Goal: Obtain resource: Download file/media

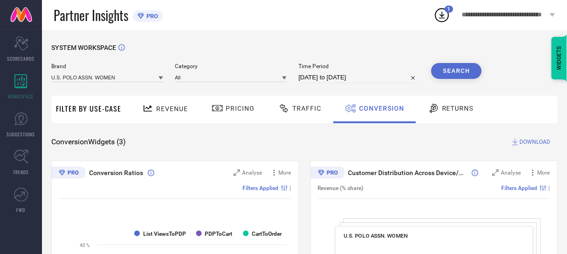
select select "8"
select select "2025"
select select "9"
select select "2025"
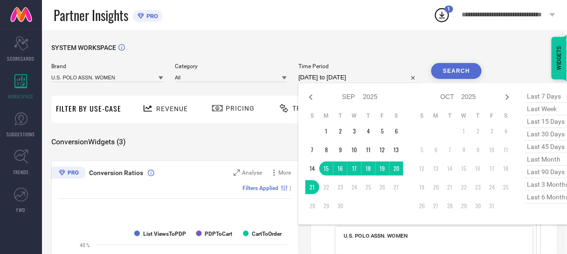
click at [368, 81] on input "[DATE] to [DATE]" at bounding box center [359, 77] width 121 height 11
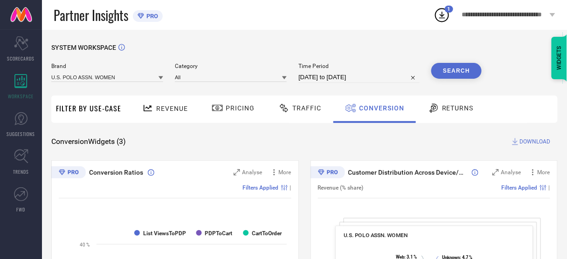
click at [385, 65] on span "Time Period" at bounding box center [359, 66] width 121 height 7
click at [455, 68] on button "Search" at bounding box center [457, 71] width 50 height 16
click at [529, 140] on span "DOWNLOAD" at bounding box center [535, 141] width 31 height 9
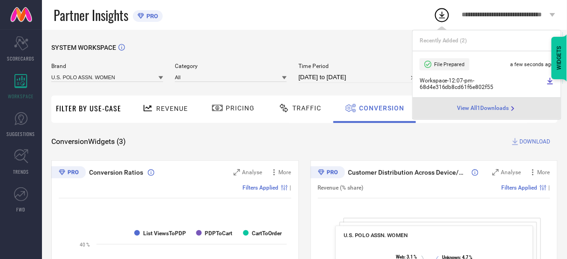
select select "8"
select select "2025"
select select "9"
select select "2025"
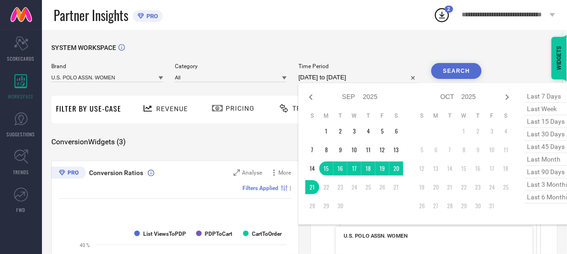
click at [346, 77] on input "[DATE] to [DATE]" at bounding box center [359, 77] width 121 height 11
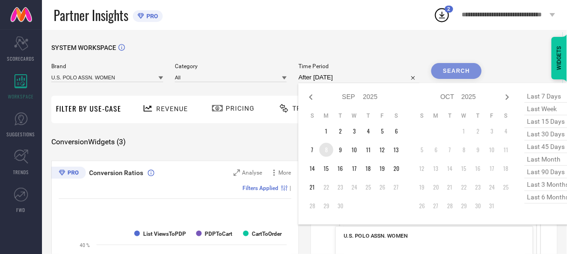
click at [323, 154] on td "8" at bounding box center [327, 150] width 14 height 14
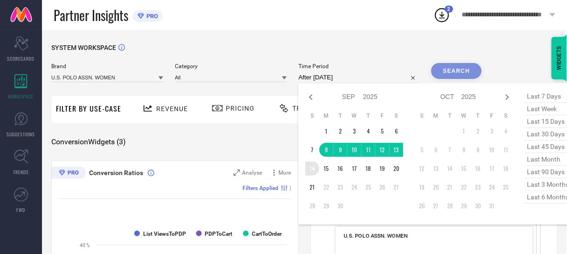
type input "[DATE] to [DATE]"
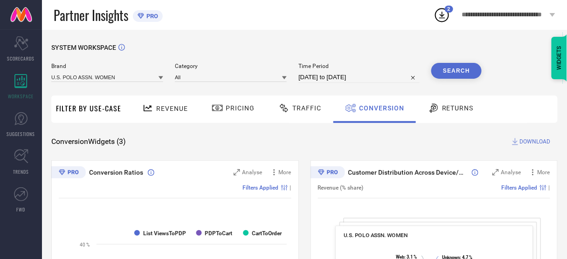
click at [452, 71] on button "Search" at bounding box center [457, 71] width 50 height 16
click at [522, 138] on span "DOWNLOAD" at bounding box center [535, 141] width 31 height 9
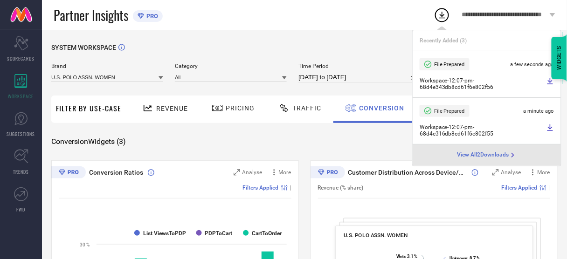
select select "8"
select select "2025"
select select "9"
select select "2025"
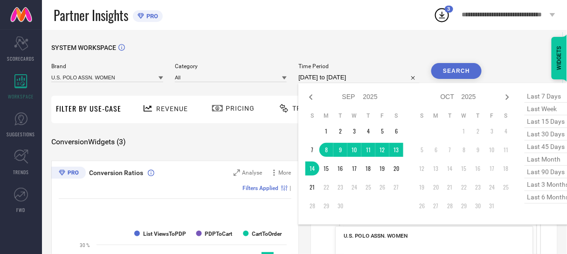
click at [325, 79] on input "[DATE] to [DATE]" at bounding box center [359, 77] width 121 height 11
click at [328, 127] on td "1" at bounding box center [327, 131] width 14 height 14
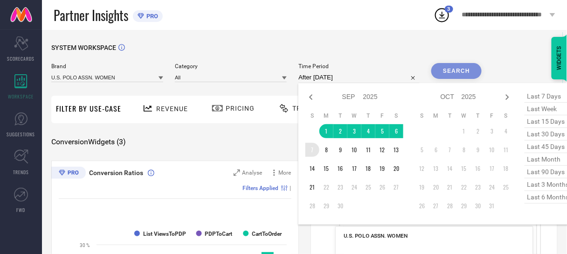
type input "[DATE] to [DATE]"
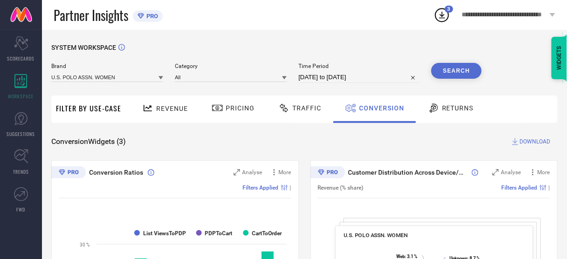
click at [453, 76] on button "Search" at bounding box center [457, 71] width 50 height 16
click at [461, 70] on button "Search" at bounding box center [457, 71] width 50 height 16
click at [529, 141] on span "DOWNLOAD" at bounding box center [535, 141] width 31 height 9
